Goal: Information Seeking & Learning: Learn about a topic

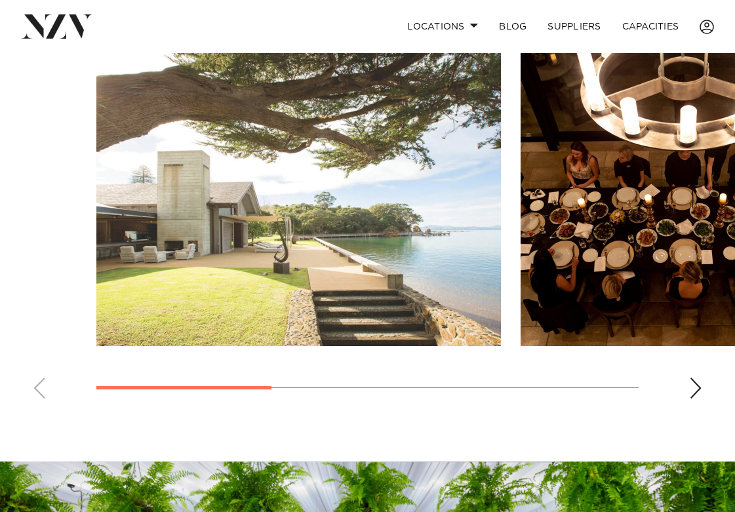
scroll to position [886, 0]
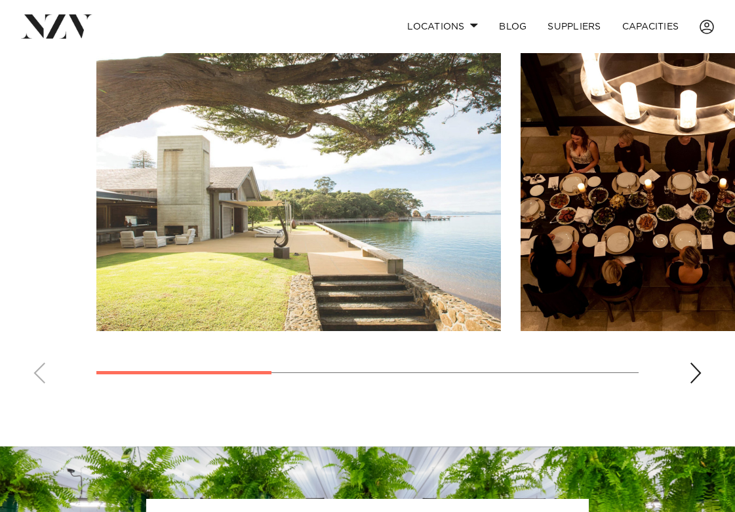
click at [699, 378] on div "Next slide" at bounding box center [695, 373] width 13 height 21
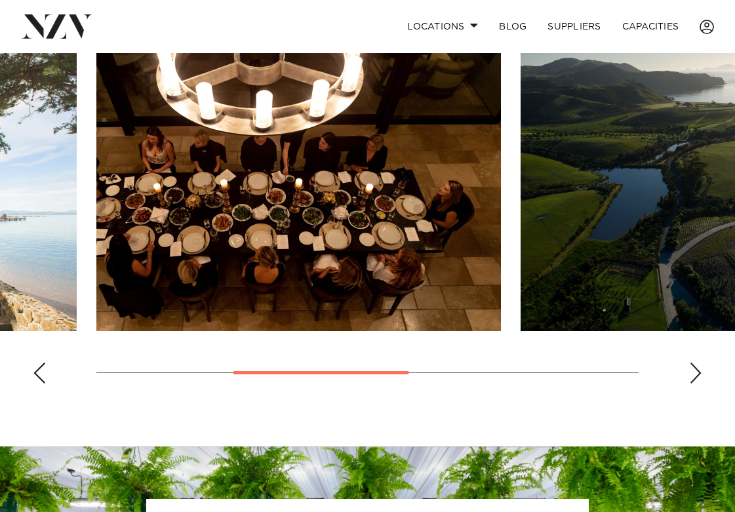
click at [699, 378] on div "Next slide" at bounding box center [695, 373] width 13 height 21
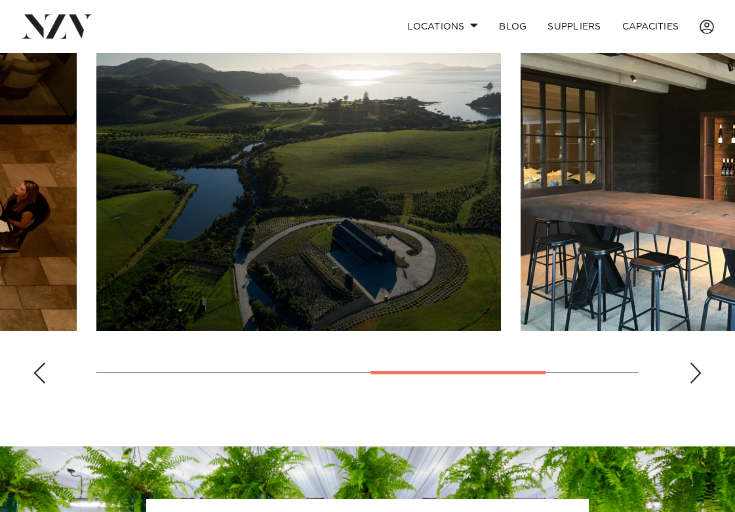
click at [699, 378] on div "Next slide" at bounding box center [695, 373] width 13 height 21
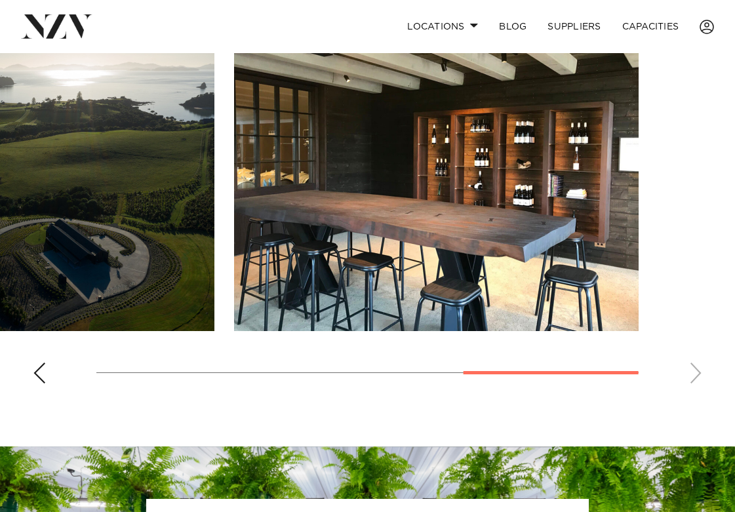
click at [699, 378] on swiper-container at bounding box center [367, 214] width 735 height 360
click at [693, 375] on swiper-container at bounding box center [367, 214] width 735 height 360
click at [37, 373] on div "Previous slide" at bounding box center [39, 373] width 13 height 21
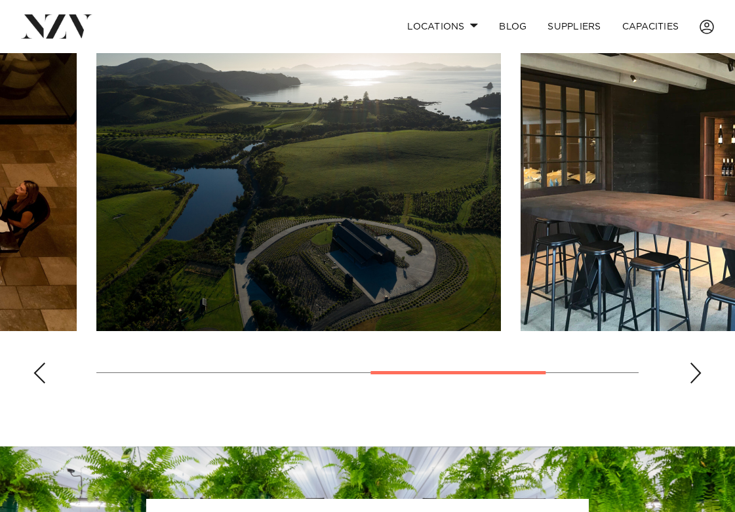
click at [37, 373] on div "Previous slide" at bounding box center [39, 373] width 13 height 21
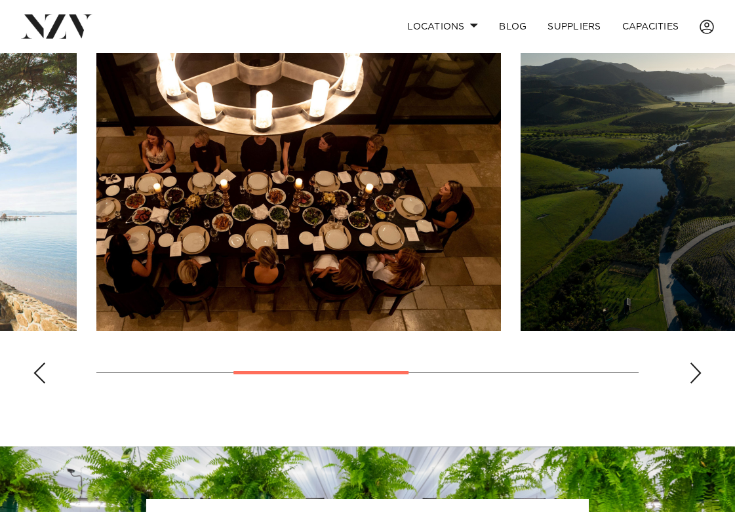
click at [37, 373] on div "Previous slide" at bounding box center [39, 373] width 13 height 21
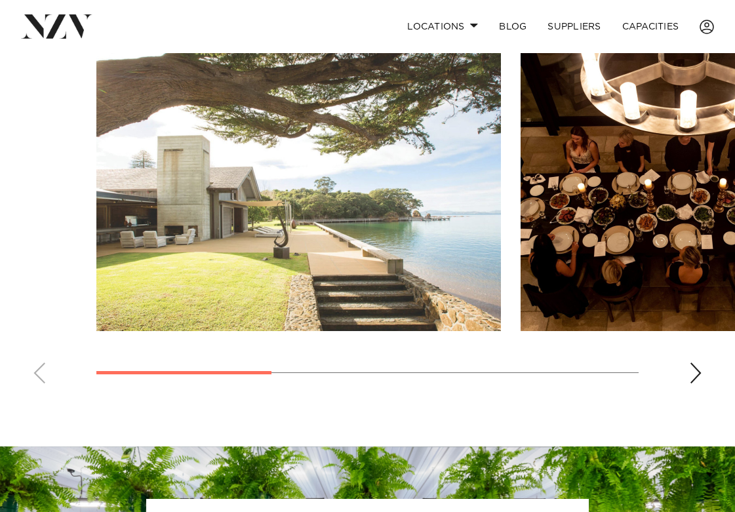
click at [37, 373] on swiper-container at bounding box center [367, 214] width 735 height 360
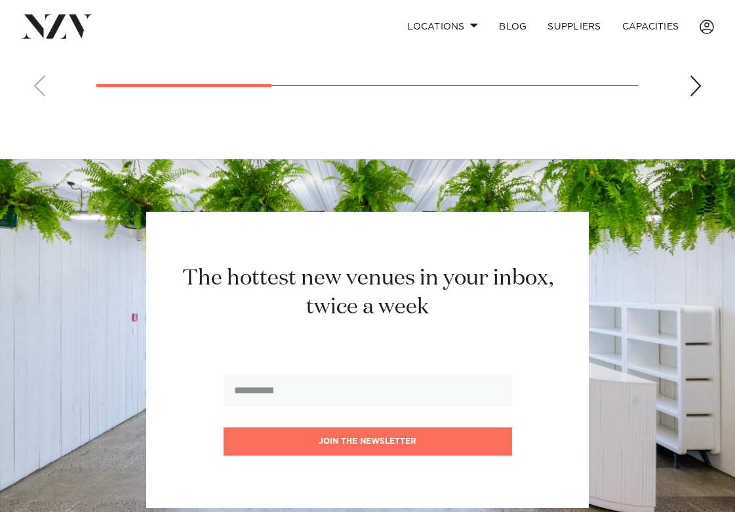
scroll to position [1219, 0]
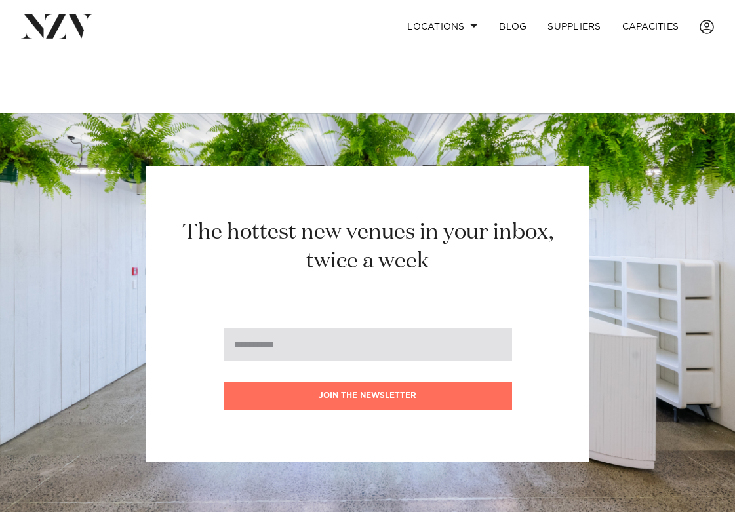
click at [308, 348] on input "email" at bounding box center [368, 345] width 289 height 32
type input "**********"
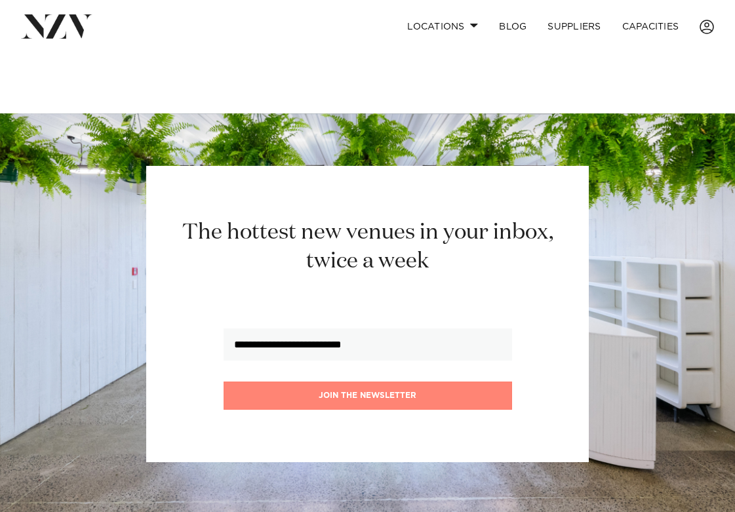
click at [359, 405] on button "Join the newsletter" at bounding box center [368, 396] width 289 height 28
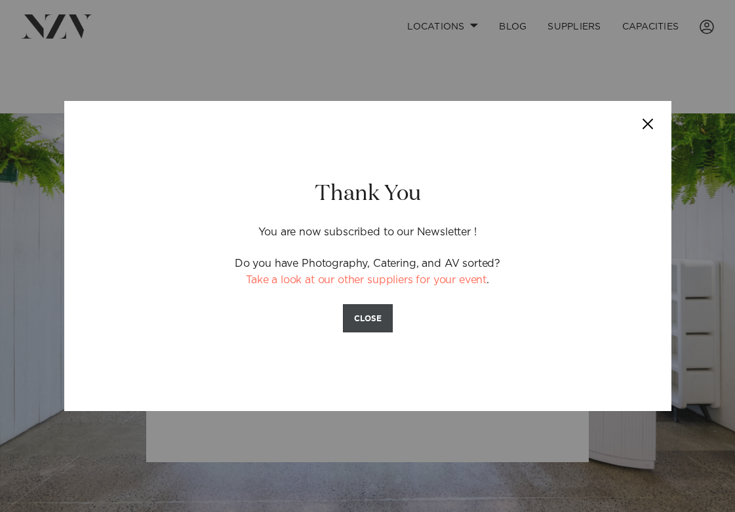
click at [365, 327] on button "CLOSE" at bounding box center [368, 318] width 50 height 28
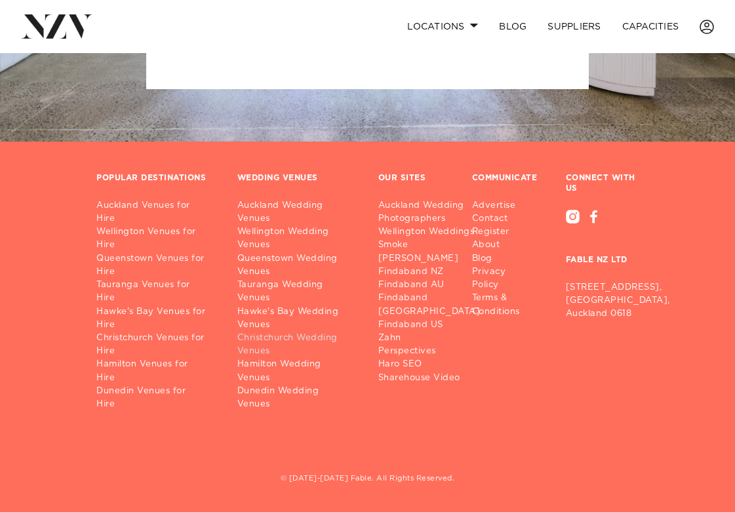
scroll to position [1587, 0]
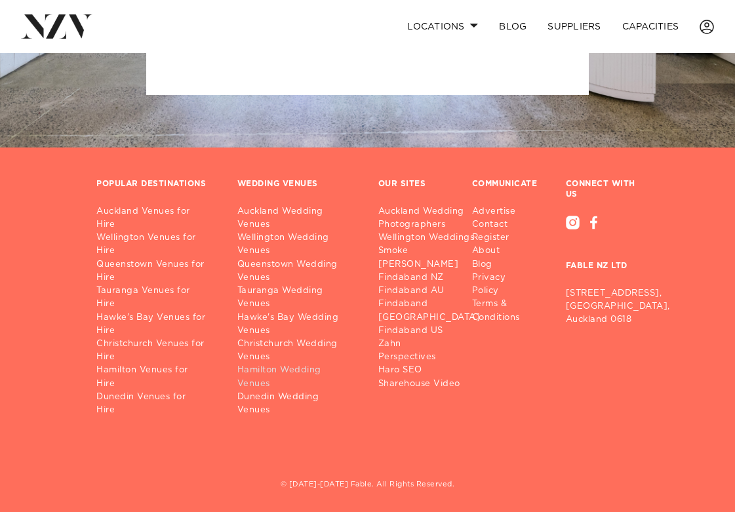
click at [270, 370] on link "Hamilton Wedding Venues" at bounding box center [297, 377] width 120 height 26
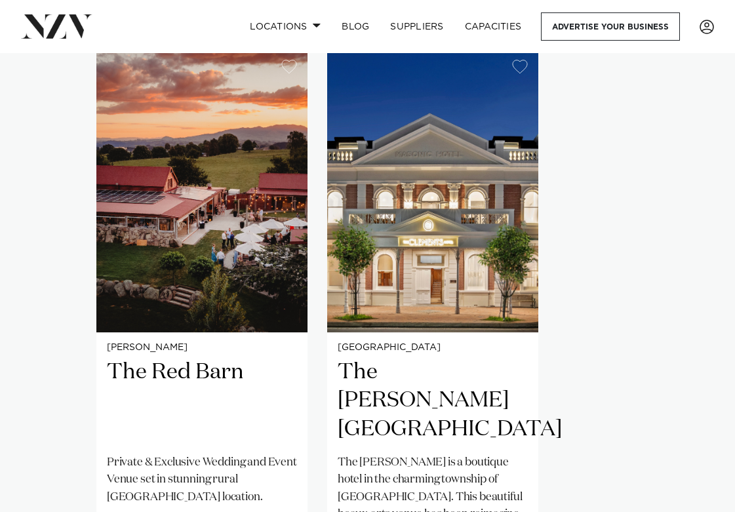
scroll to position [942, 0]
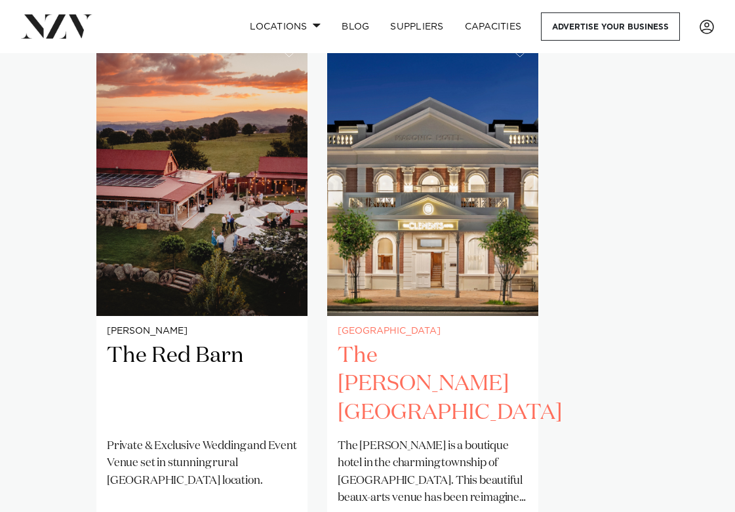
click at [449, 167] on img "2 / 2" at bounding box center [432, 174] width 211 height 283
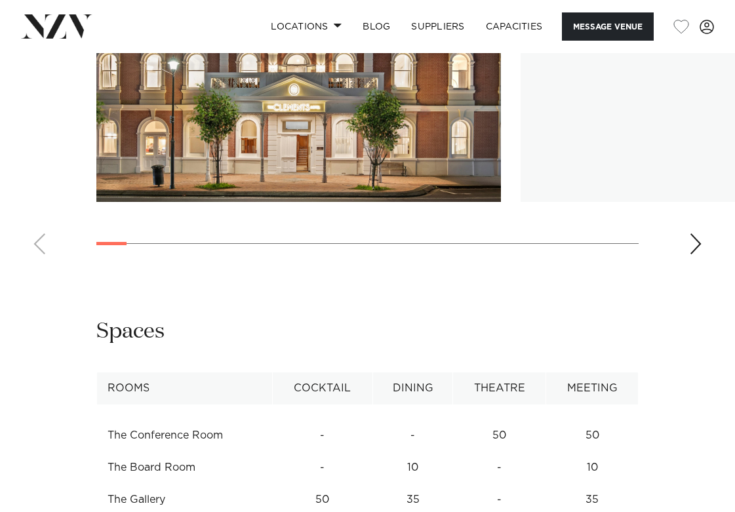
scroll to position [1406, 0]
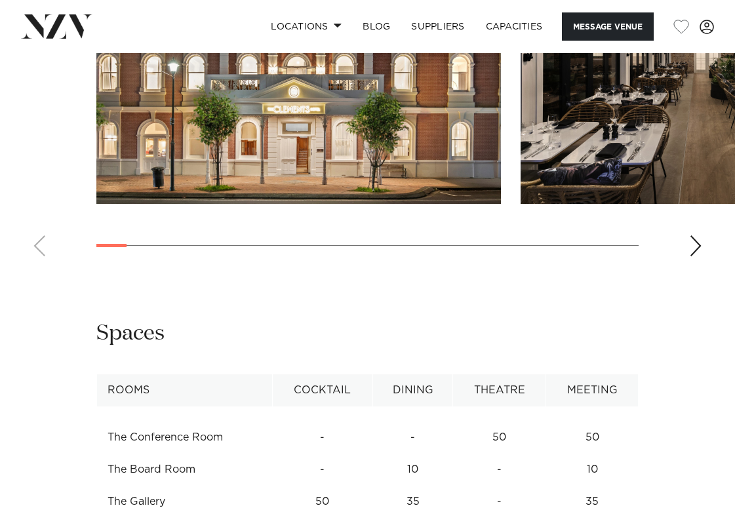
click at [695, 256] on div "Next slide" at bounding box center [695, 245] width 13 height 21
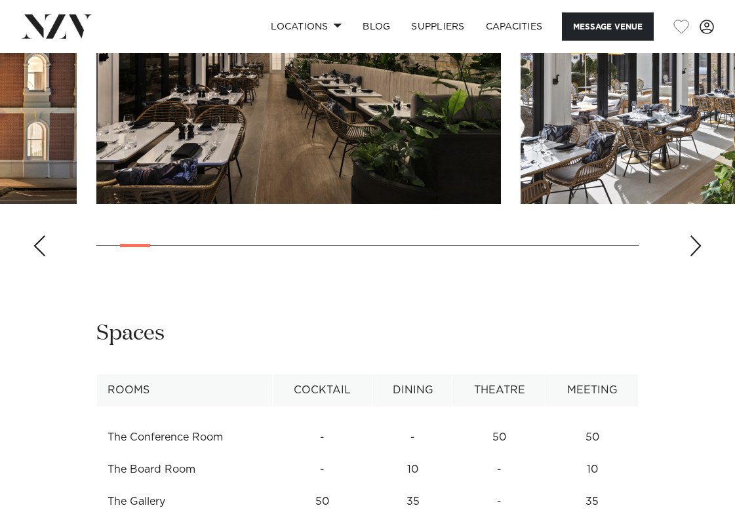
click at [695, 256] on div "Next slide" at bounding box center [695, 245] width 13 height 21
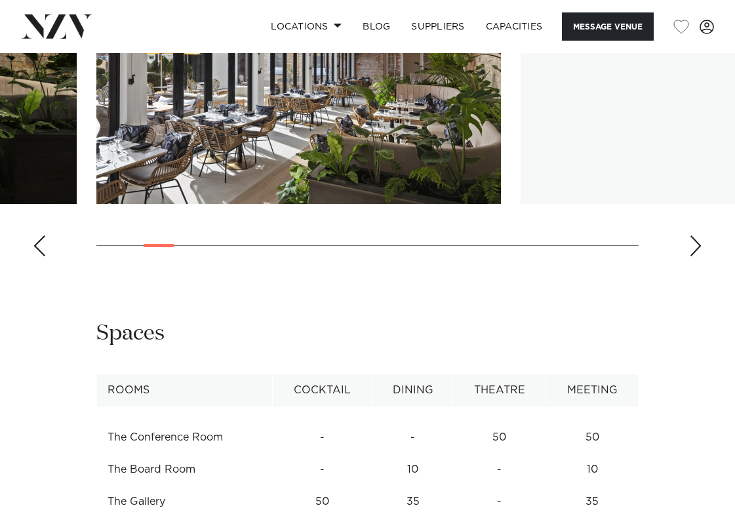
click at [695, 256] on div "Next slide" at bounding box center [695, 245] width 13 height 21
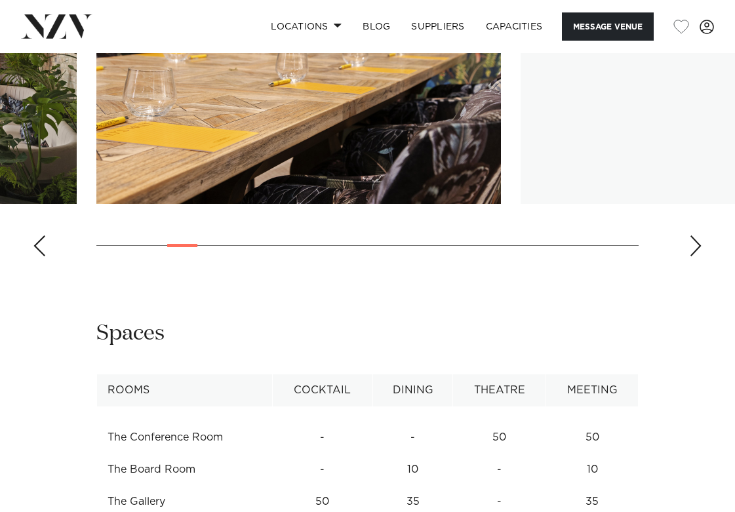
click at [695, 256] on div "Next slide" at bounding box center [695, 245] width 13 height 21
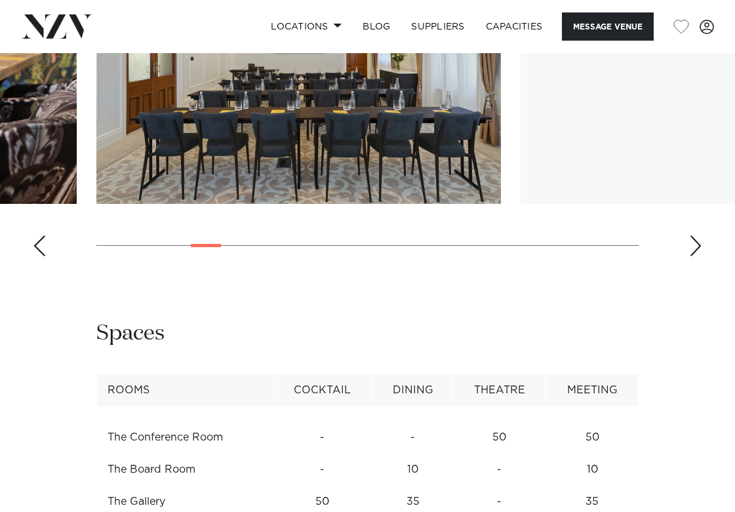
click at [695, 256] on div "Next slide" at bounding box center [695, 245] width 13 height 21
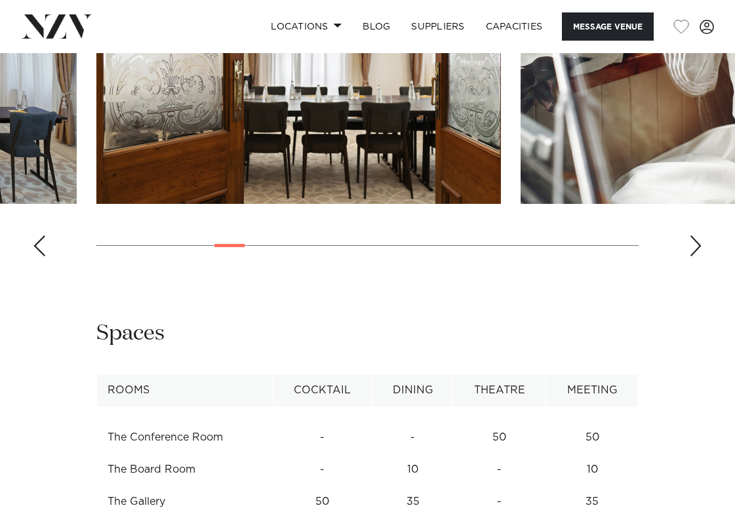
click at [695, 256] on div "Next slide" at bounding box center [695, 245] width 13 height 21
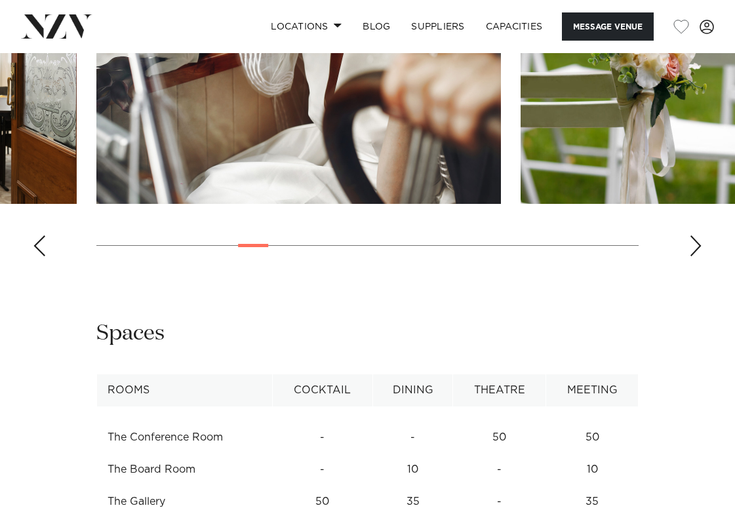
click at [695, 256] on div "Next slide" at bounding box center [695, 245] width 13 height 21
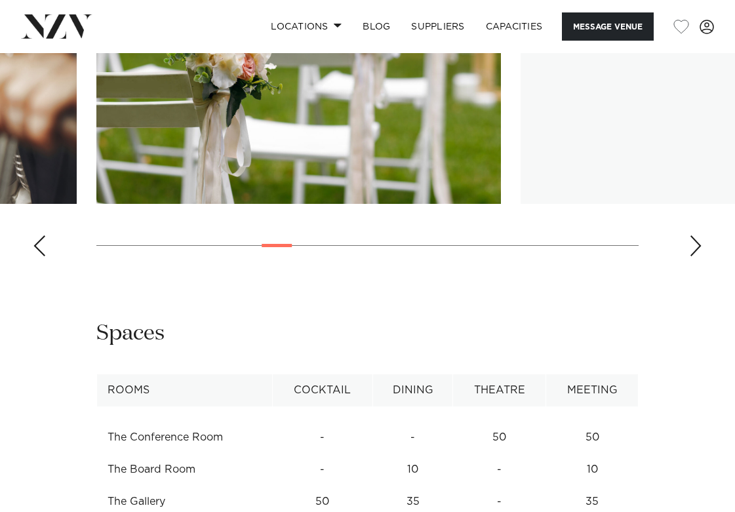
click at [695, 256] on div "Next slide" at bounding box center [695, 245] width 13 height 21
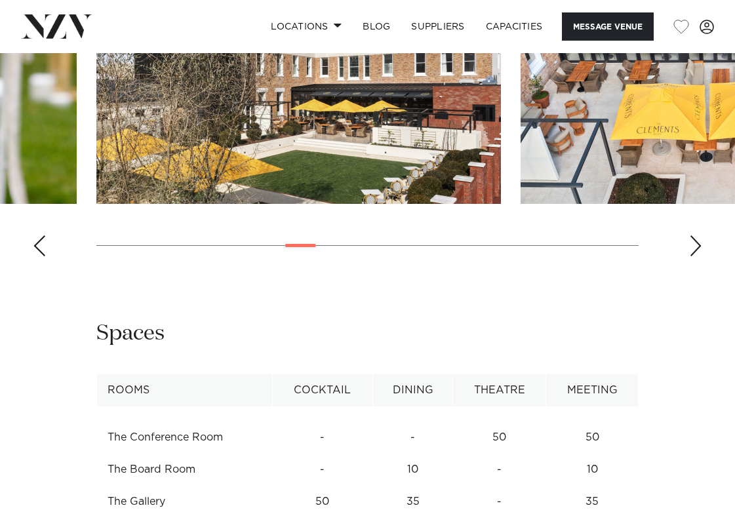
click at [695, 256] on div "Next slide" at bounding box center [695, 245] width 13 height 21
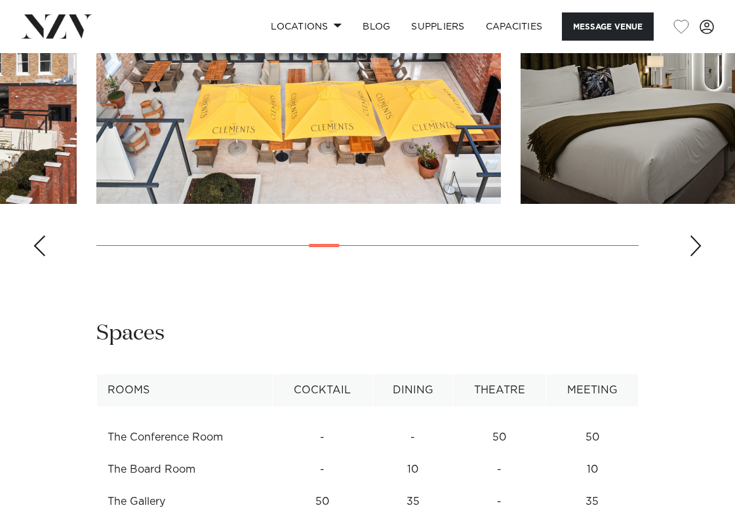
click at [695, 256] on div "Next slide" at bounding box center [695, 245] width 13 height 21
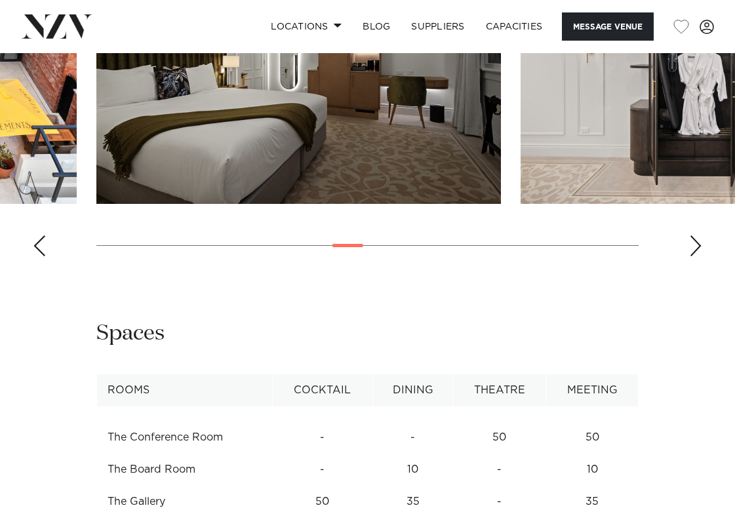
click at [695, 256] on div "Next slide" at bounding box center [695, 245] width 13 height 21
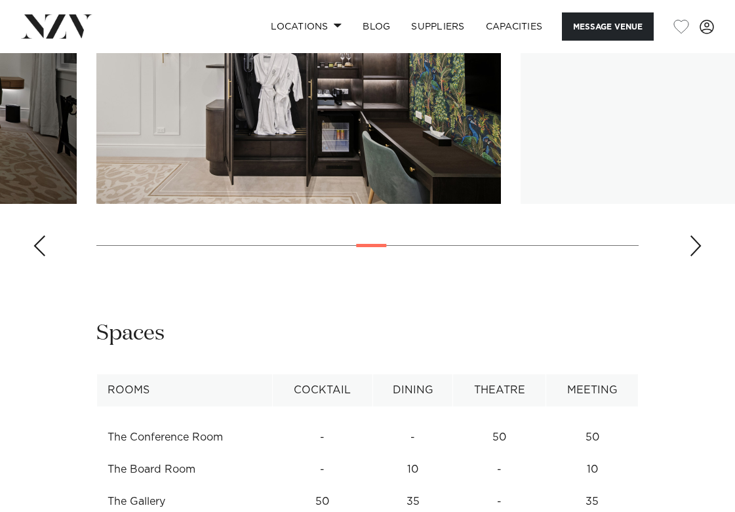
click at [695, 256] on div "Next slide" at bounding box center [695, 245] width 13 height 21
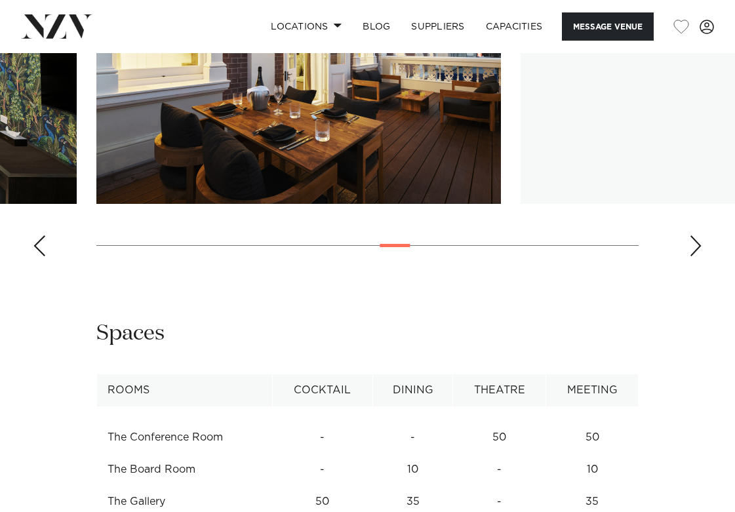
click at [695, 256] on div "Next slide" at bounding box center [695, 245] width 13 height 21
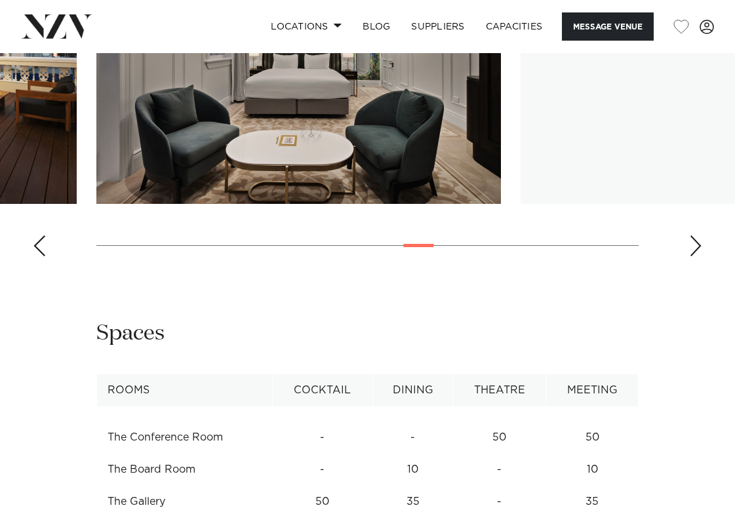
click at [695, 256] on div "Next slide" at bounding box center [695, 245] width 13 height 21
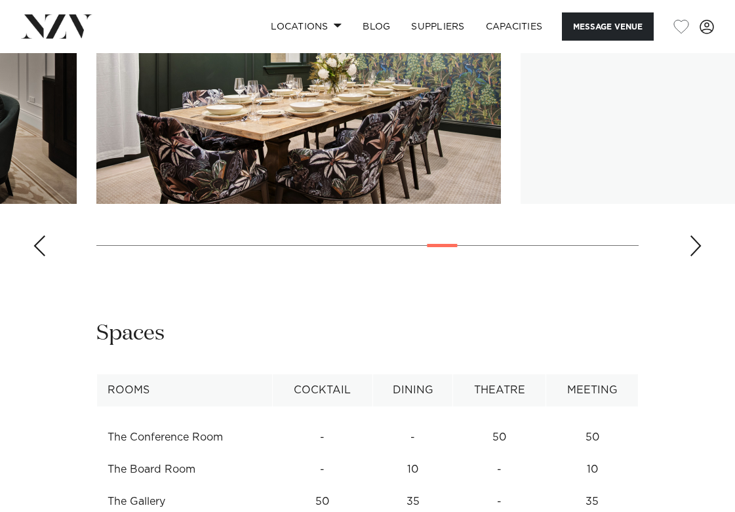
click at [695, 256] on div "Next slide" at bounding box center [695, 245] width 13 height 21
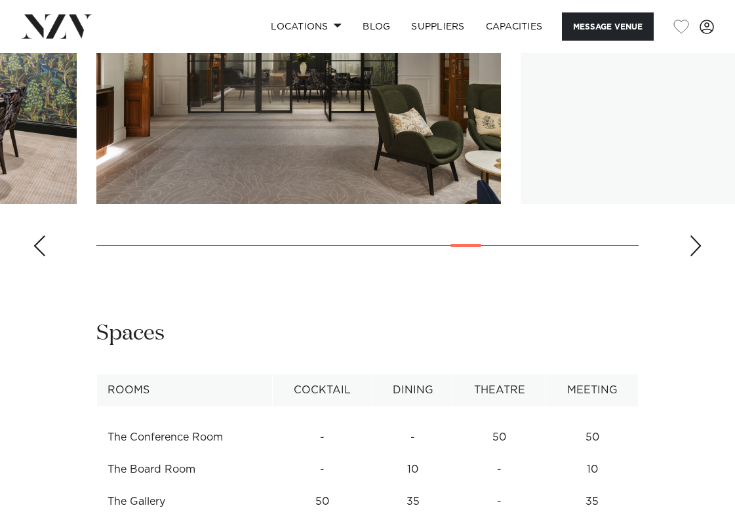
click at [695, 256] on div "Next slide" at bounding box center [695, 245] width 13 height 21
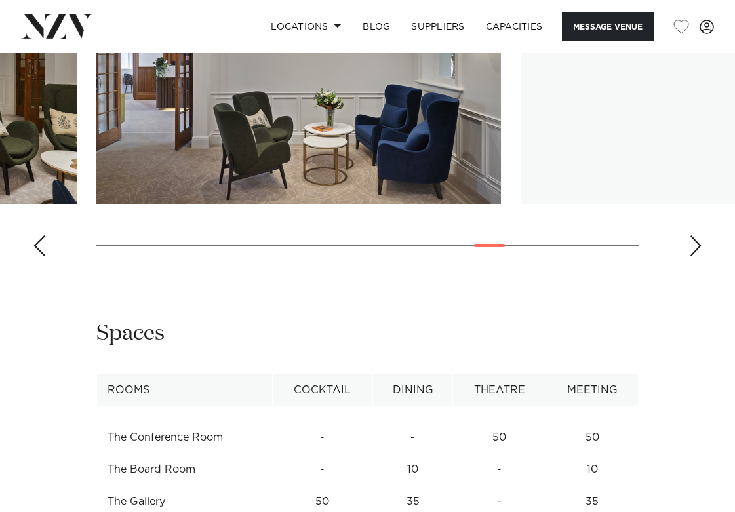
click at [695, 256] on div "Next slide" at bounding box center [695, 245] width 13 height 21
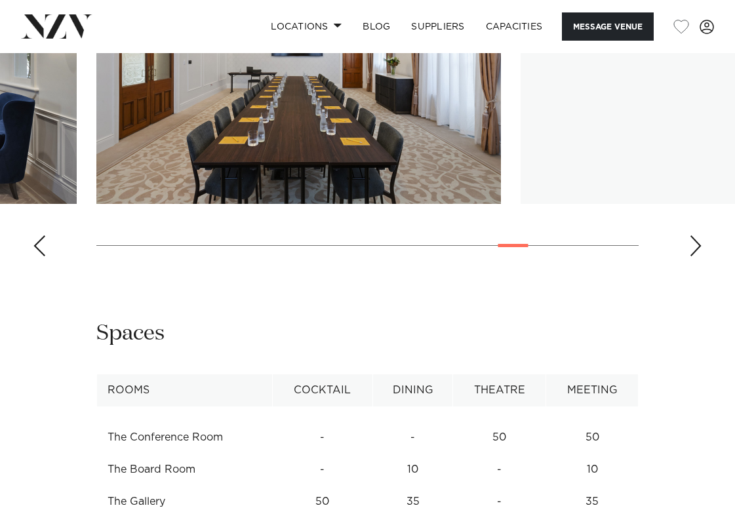
click at [695, 256] on div "Next slide" at bounding box center [695, 245] width 13 height 21
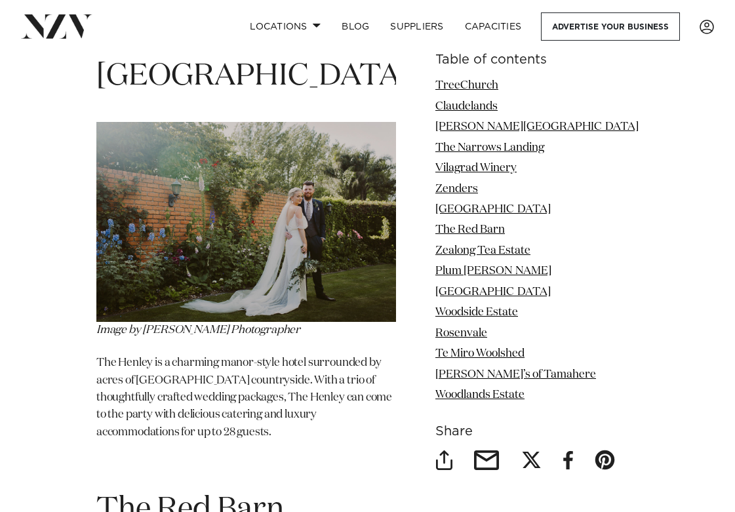
scroll to position [4556, 0]
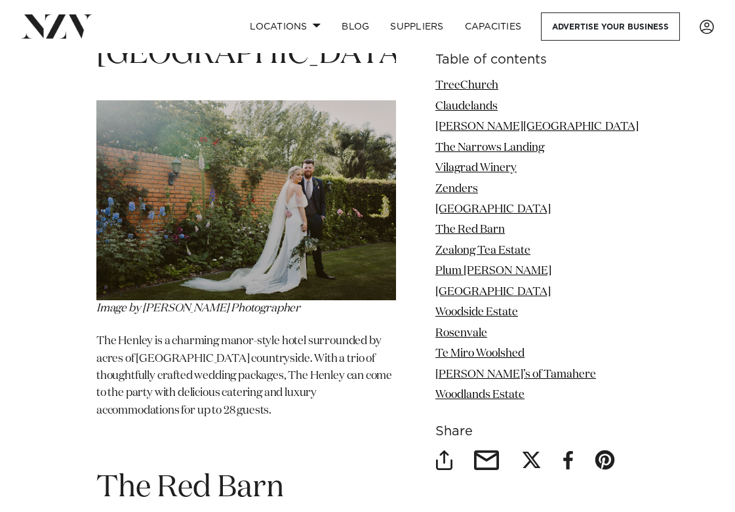
click at [277, 172] on img at bounding box center [246, 200] width 300 height 200
